Goal: Task Accomplishment & Management: Complete application form

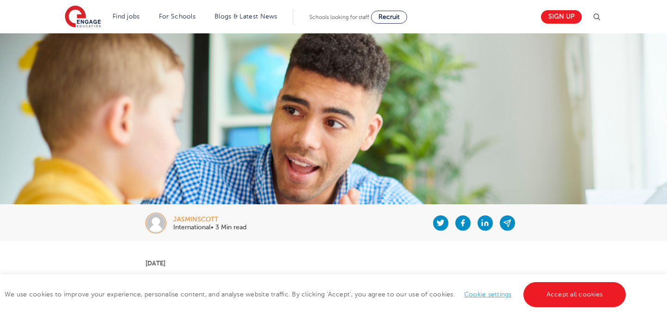
scroll to position [19, 0]
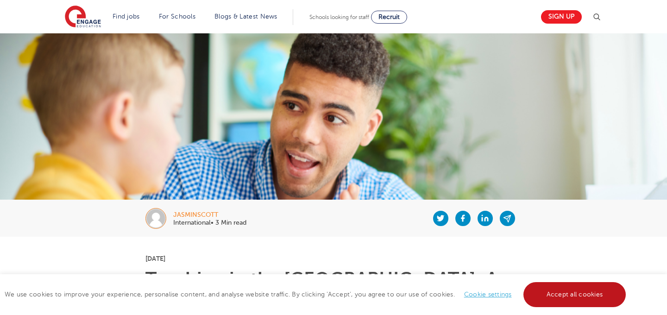
click at [563, 298] on link "Accept all cookies" at bounding box center [575, 294] width 103 height 25
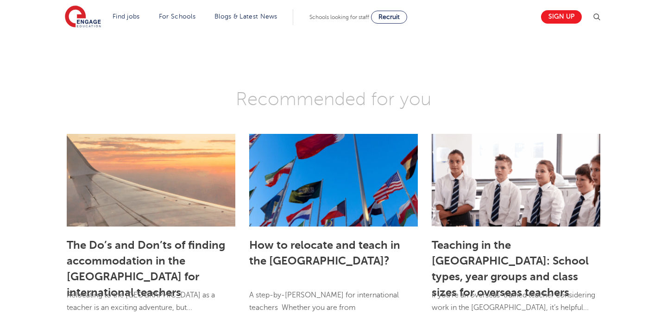
scroll to position [1286, 0]
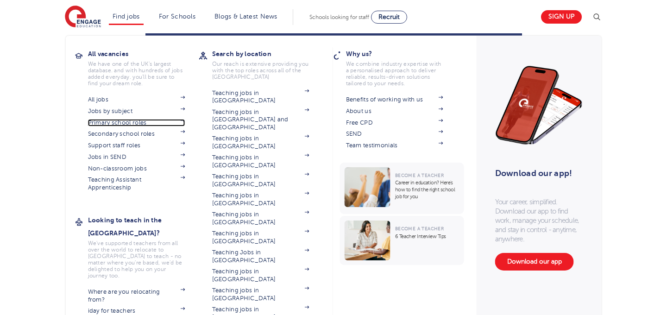
click at [132, 122] on link "Primary school roles" at bounding box center [136, 122] width 97 height 7
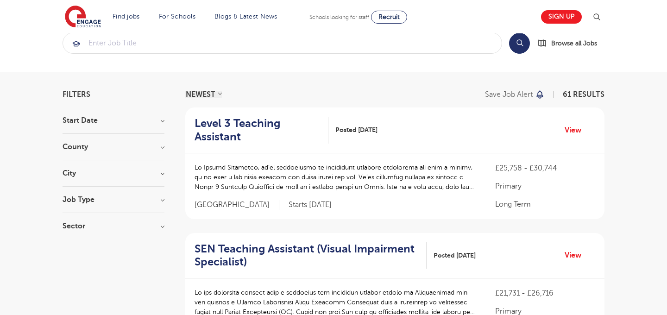
scroll to position [23, 0]
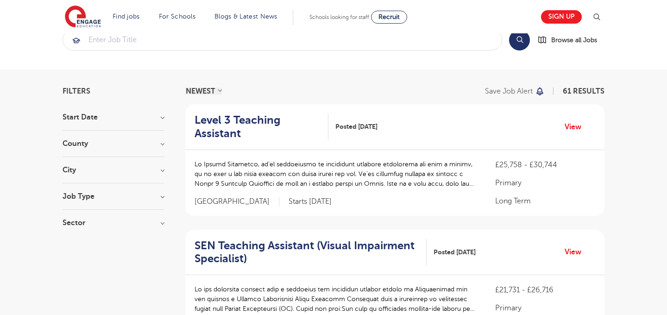
click at [161, 115] on h3 "Start Date" at bounding box center [114, 117] width 102 height 7
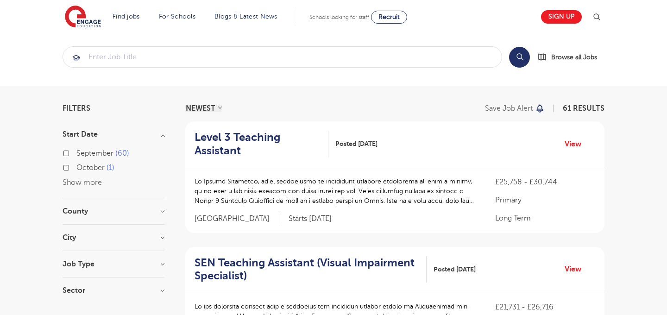
scroll to position [8, 0]
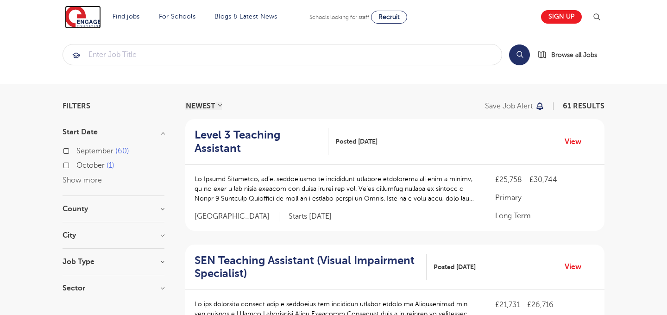
click at [87, 18] on img at bounding box center [83, 17] width 36 height 23
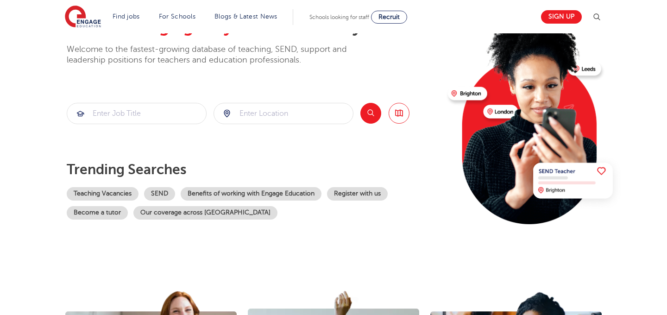
scroll to position [76, 0]
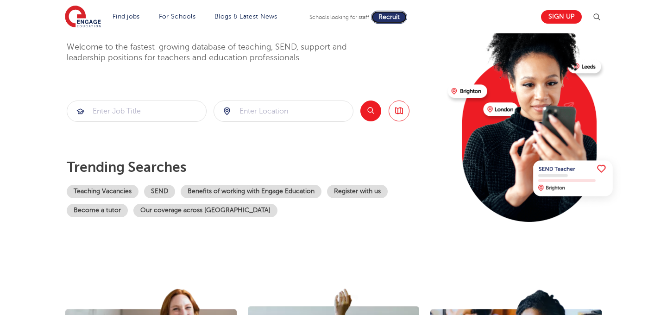
click at [390, 16] on span "Recruit" at bounding box center [389, 16] width 21 height 7
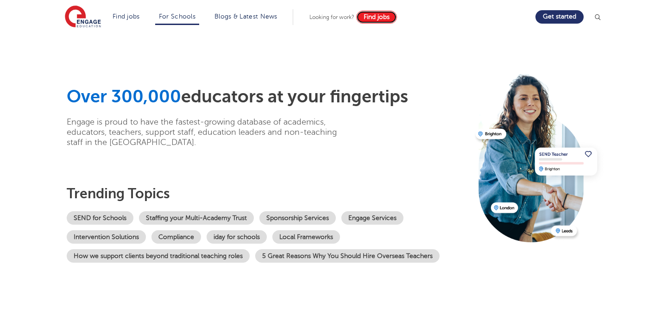
click at [369, 14] on span "Find jobs" at bounding box center [377, 16] width 26 height 7
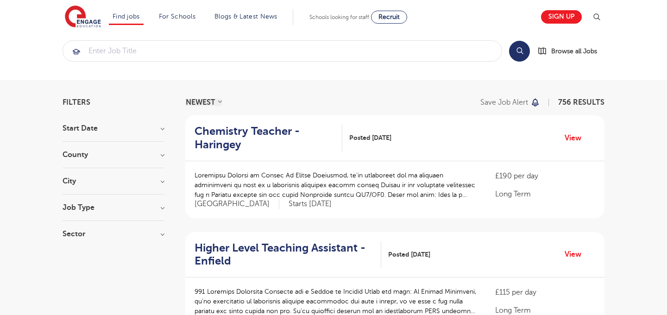
scroll to position [18, 0]
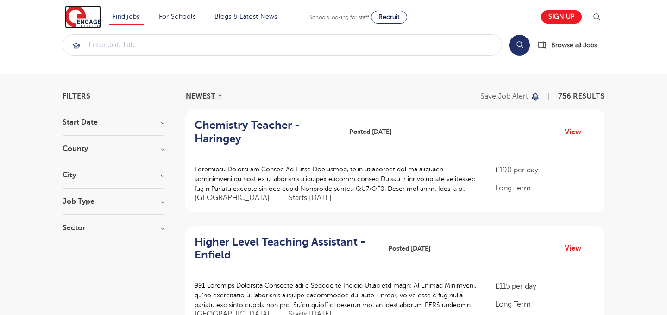
click at [82, 8] on img at bounding box center [83, 17] width 36 height 23
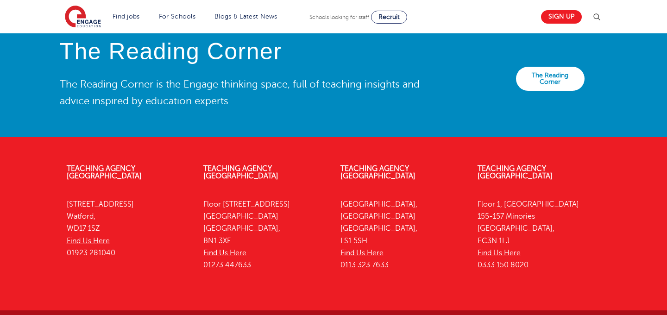
scroll to position [2091, 0]
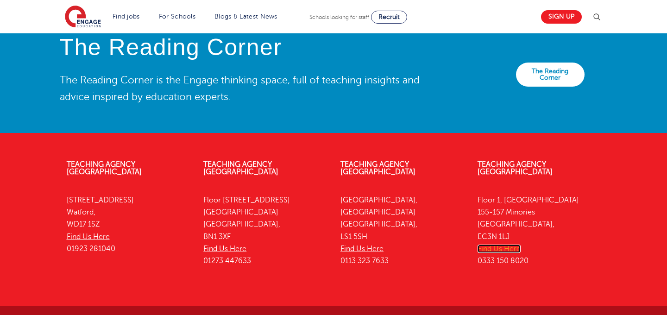
click at [500, 245] on link "Find Us Here" at bounding box center [499, 249] width 43 height 8
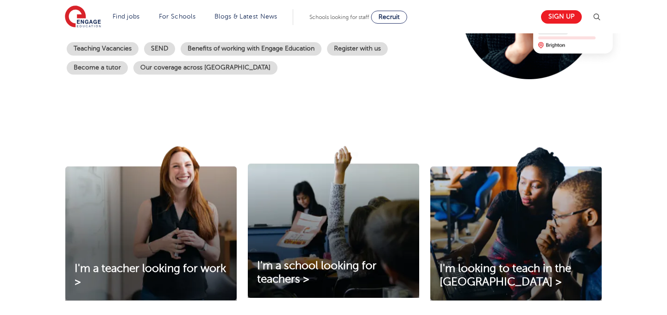
scroll to position [0, 0]
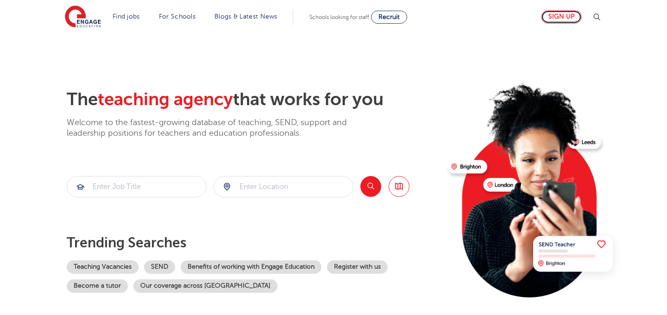
click at [566, 12] on link "Sign up" at bounding box center [561, 16] width 41 height 13
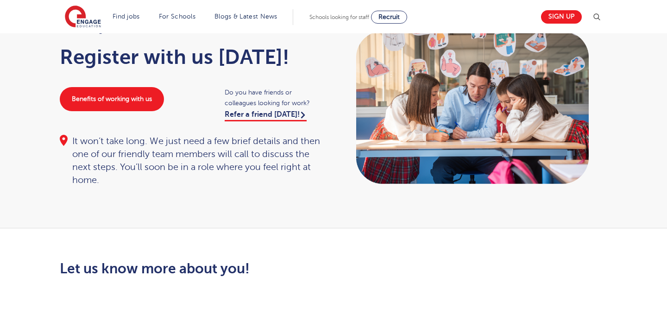
scroll to position [55, 0]
